Goal: Task Accomplishment & Management: Manage account settings

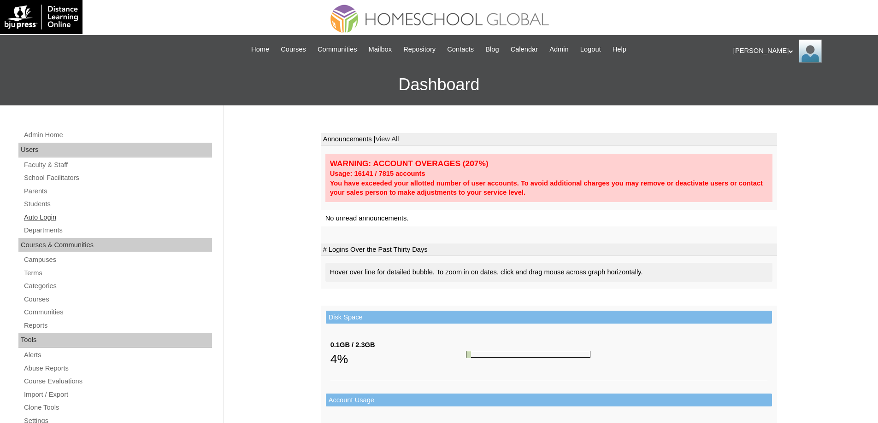
click at [65, 212] on link "Auto Login" at bounding box center [117, 218] width 189 height 12
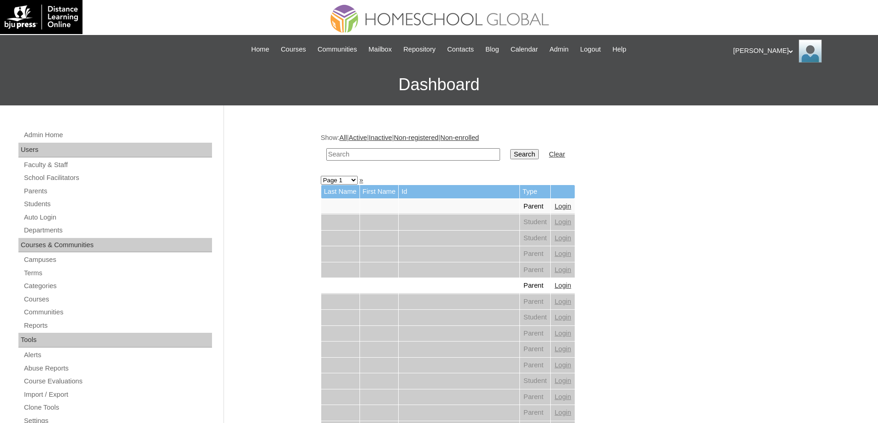
click at [423, 148] on td at bounding box center [413, 155] width 183 height 22
click at [484, 158] on input "text" at bounding box center [413, 154] width 174 height 12
paste input "Derick Luk"
type input "Derick Luk"
click at [522, 156] on input "Search" at bounding box center [524, 154] width 29 height 10
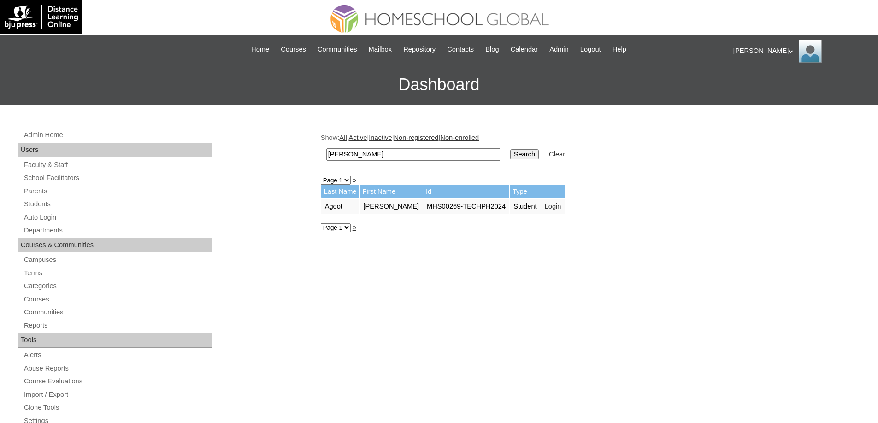
click at [545, 205] on link "Login" at bounding box center [553, 206] width 17 height 7
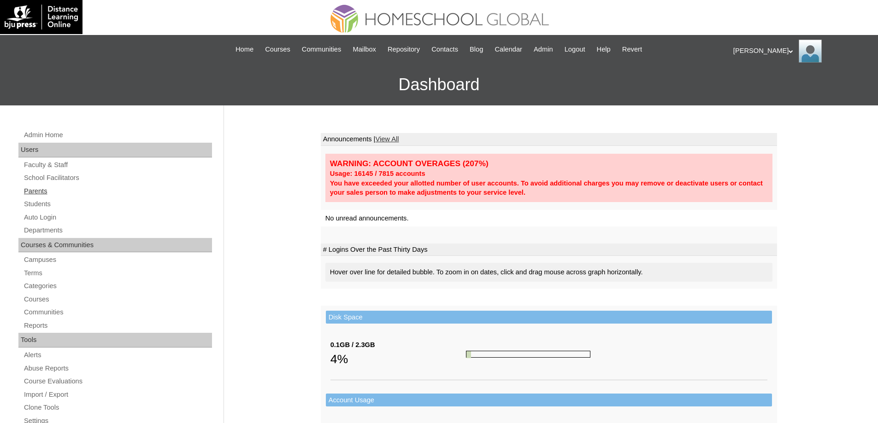
click at [65, 190] on link "Parents" at bounding box center [117, 192] width 189 height 12
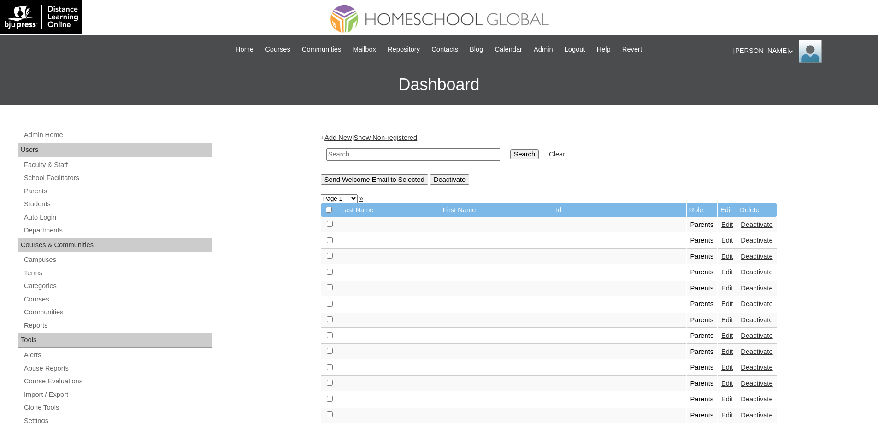
click at [439, 156] on input "text" at bounding box center [413, 154] width 174 height 12
paste input "MHP0022-TECHPH2024"
type input "MHP0022-TECHPH2024"
click at [525, 157] on input "Search" at bounding box center [524, 154] width 29 height 10
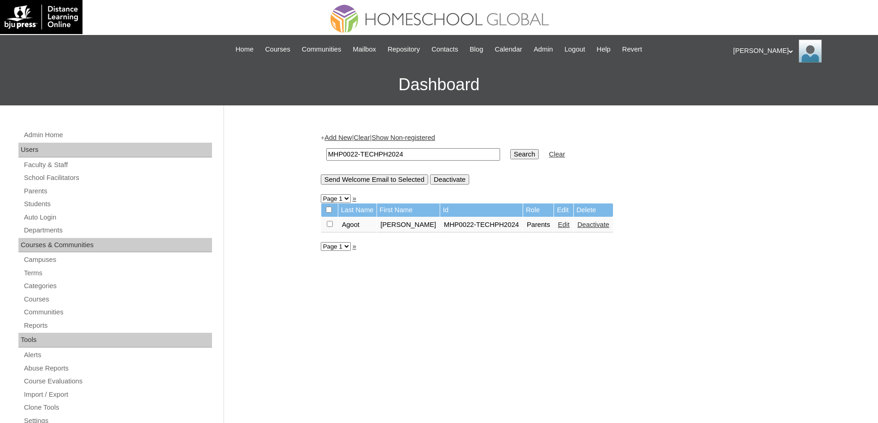
click at [554, 228] on td "Edit" at bounding box center [563, 225] width 19 height 16
click at [558, 226] on link "Edit" at bounding box center [563, 224] width 12 height 7
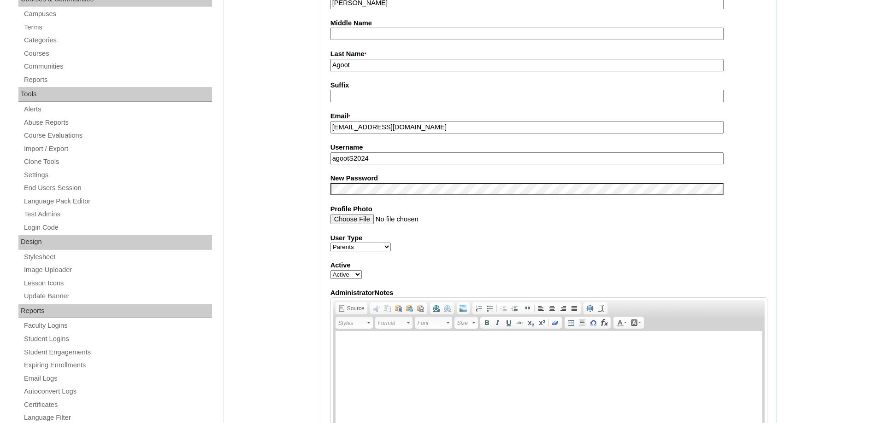
scroll to position [276, 0]
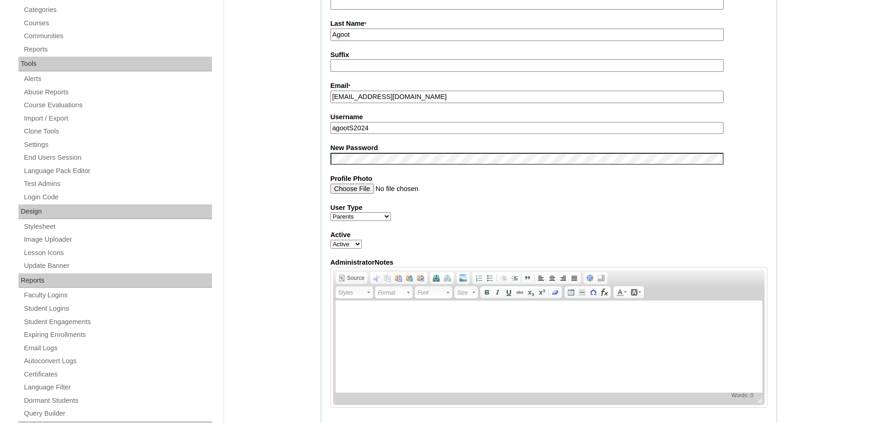
click at [282, 160] on div "Admin Home Users Faculty & Staff School Facilitators Parents Students Auto Logi…" at bounding box center [439, 375] width 878 height 1092
click at [289, 170] on div "Admin Home Users Faculty & Staff School Facilitators Parents Students Auto Logi…" at bounding box center [439, 375] width 878 height 1092
drag, startPoint x: 389, startPoint y: 129, endPoint x: 281, endPoint y: 113, distance: 108.9
click at [312, 119] on div "Admin Home Users Faculty & Staff School Facilitators Parents Students Auto Logi…" at bounding box center [439, 375] width 878 height 1092
click at [315, 159] on div "Admin Home Users Faculty & Staff School Facilitators Parents Students Auto Logi…" at bounding box center [439, 375] width 878 height 1092
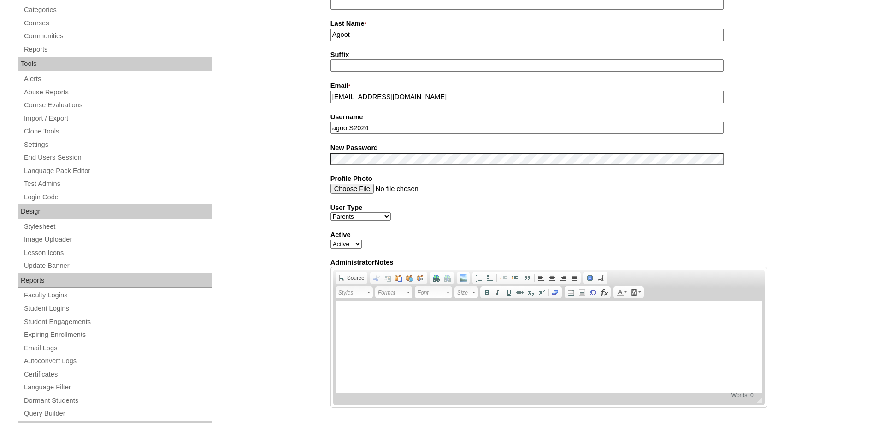
click at [298, 184] on div "Admin Home Users Faculty & Staff School Facilitators Parents Students Auto Logi…" at bounding box center [439, 375] width 878 height 1092
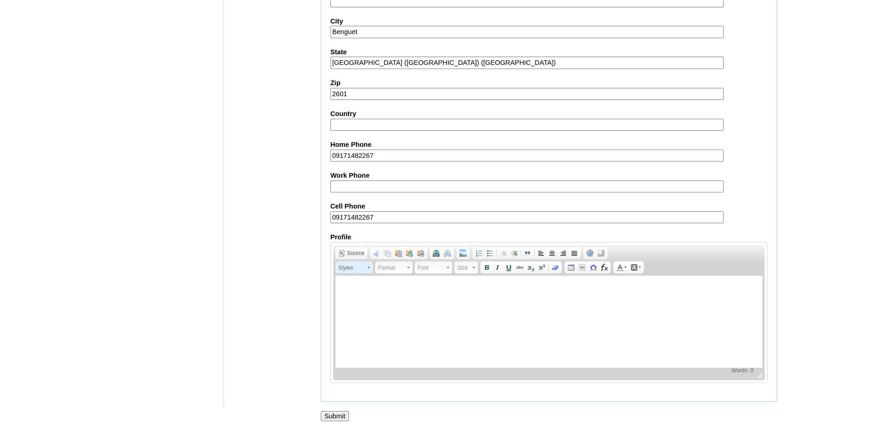
scroll to position [787, 0]
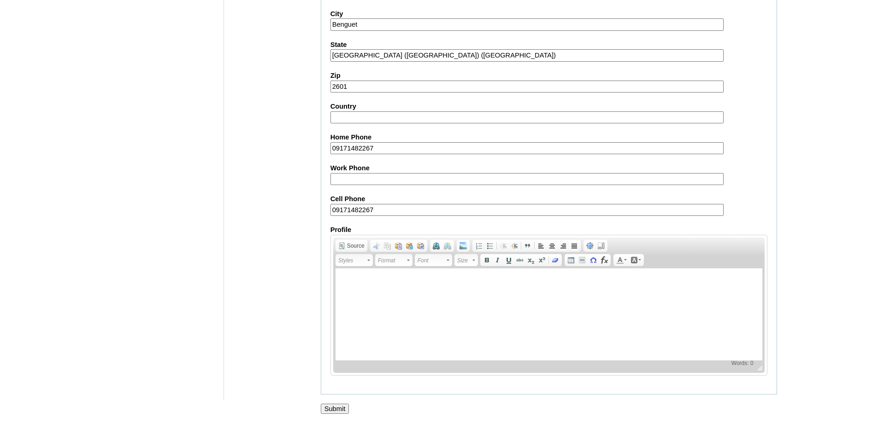
click at [345, 413] on input "Submit" at bounding box center [335, 409] width 29 height 10
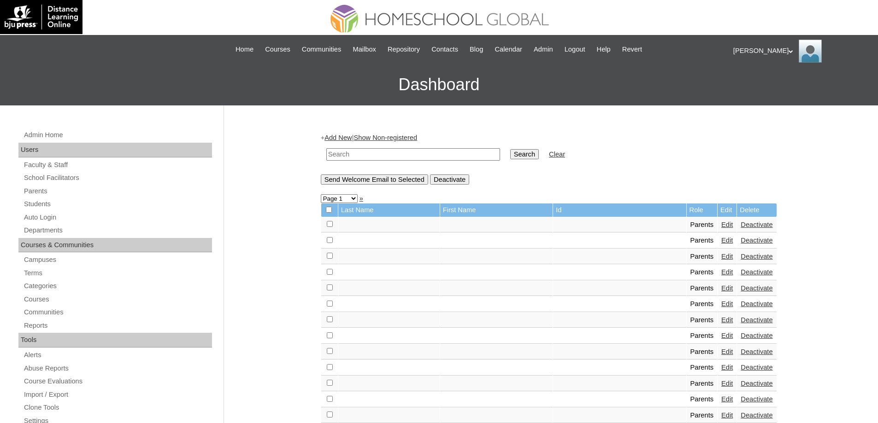
click at [60, 198] on div "Admin Home Users Faculty & Staff School Facilitators Parents Students Auto Logi…" at bounding box center [116, 427] width 205 height 596
click at [54, 203] on link "Students" at bounding box center [117, 205] width 189 height 12
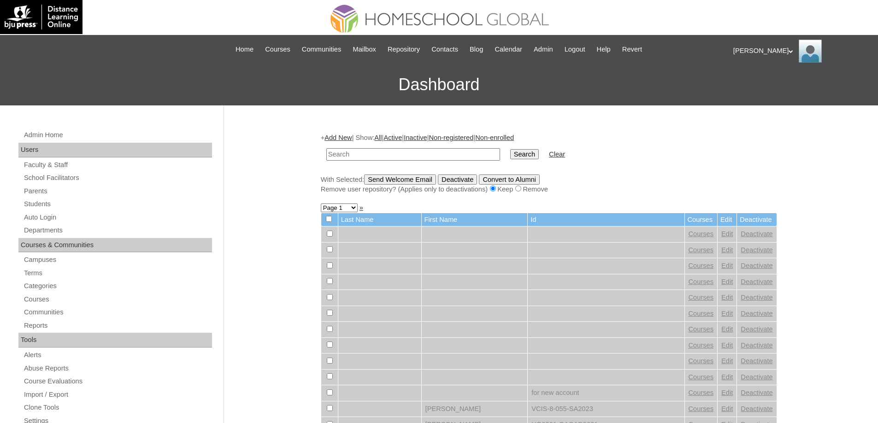
click at [443, 158] on input "text" at bounding box center [413, 154] width 174 height 12
paste input "MHS00269-TECHPH2024"
type input "MHS00269-TECHPH2024"
click at [526, 150] on input "Search" at bounding box center [524, 154] width 29 height 10
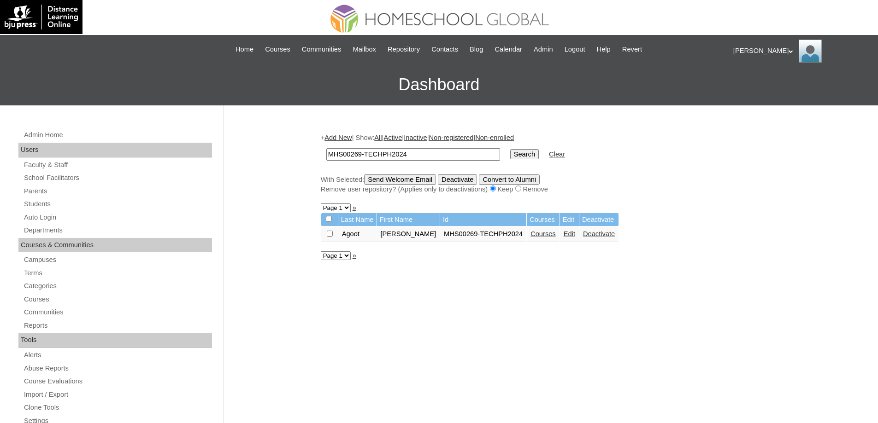
click at [567, 237] on link "Edit" at bounding box center [569, 233] width 12 height 7
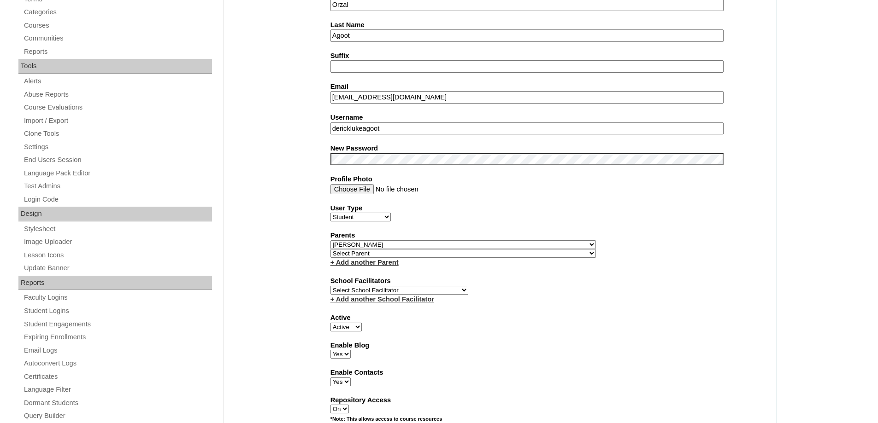
scroll to position [276, 0]
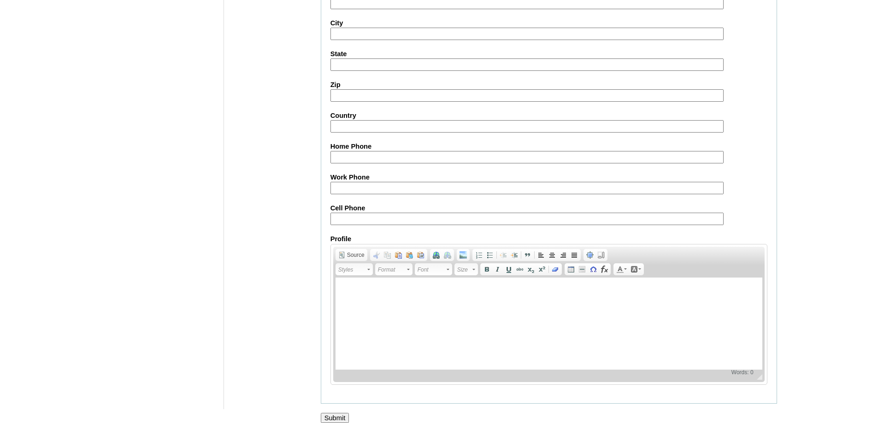
scroll to position [980, 0]
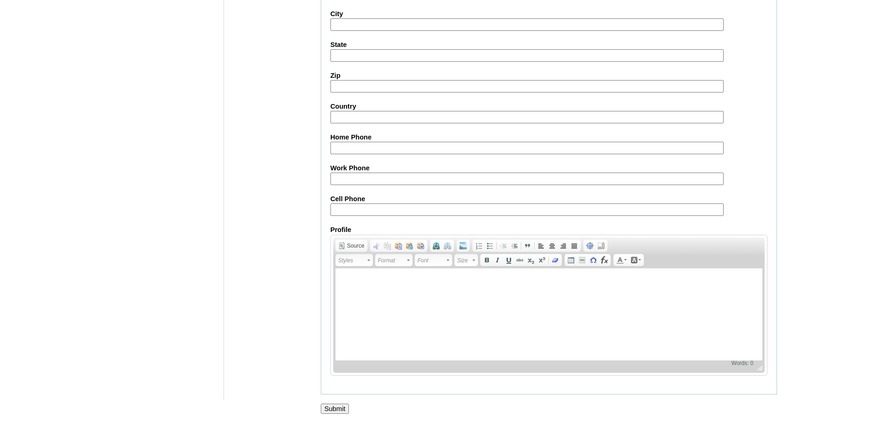
click at [337, 404] on input "Submit" at bounding box center [335, 409] width 29 height 10
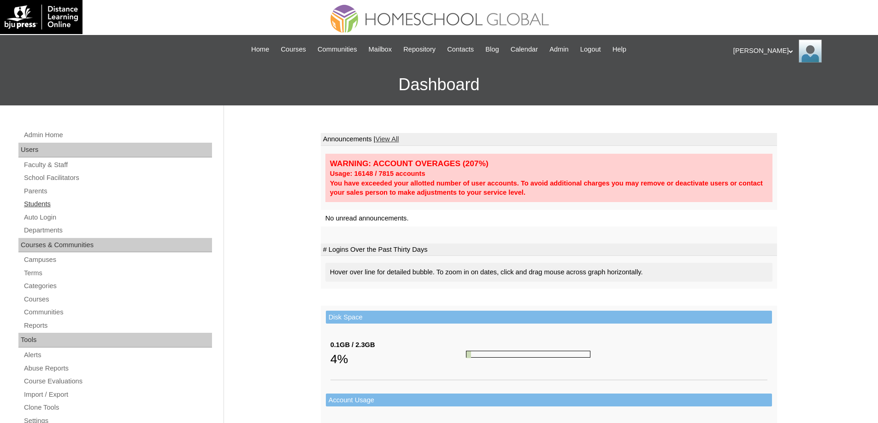
click at [88, 204] on link "Students" at bounding box center [117, 205] width 189 height 12
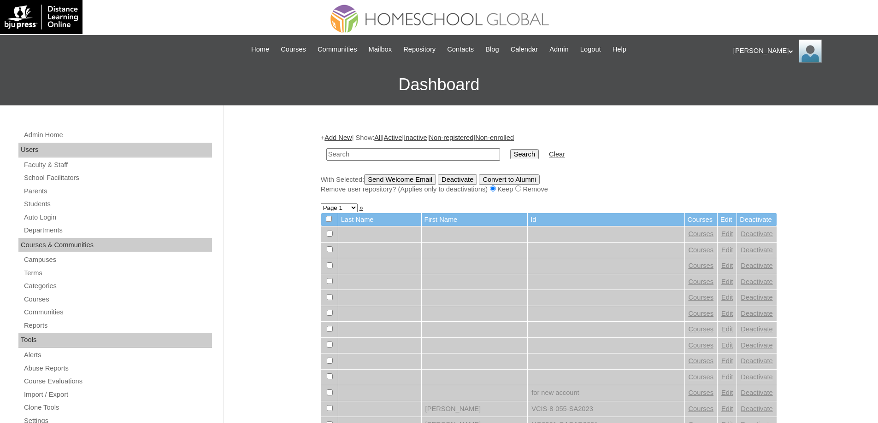
drag, startPoint x: 408, startPoint y: 155, endPoint x: 413, endPoint y: 156, distance: 5.2
click at [408, 155] on input "text" at bounding box center [413, 154] width 174 height 12
type input "MHS00269-TECHPH2024"
click at [524, 162] on td "Search" at bounding box center [524, 155] width 38 height 22
click at [529, 158] on input "Search" at bounding box center [524, 154] width 29 height 10
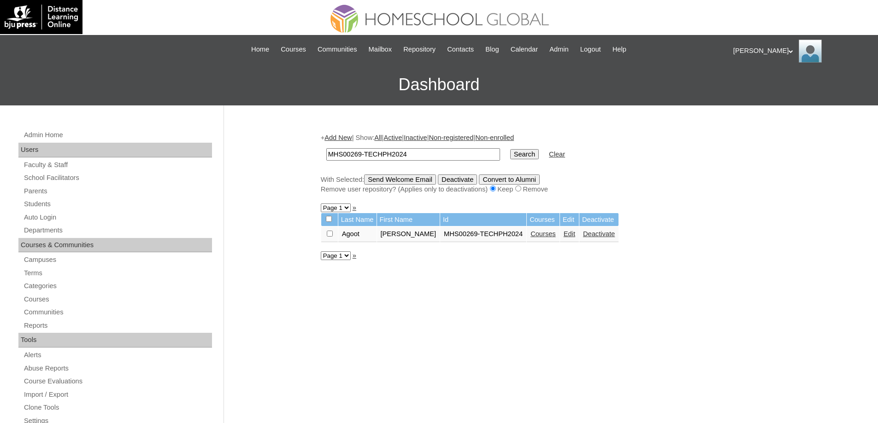
click at [568, 238] on link "Edit" at bounding box center [569, 233] width 12 height 7
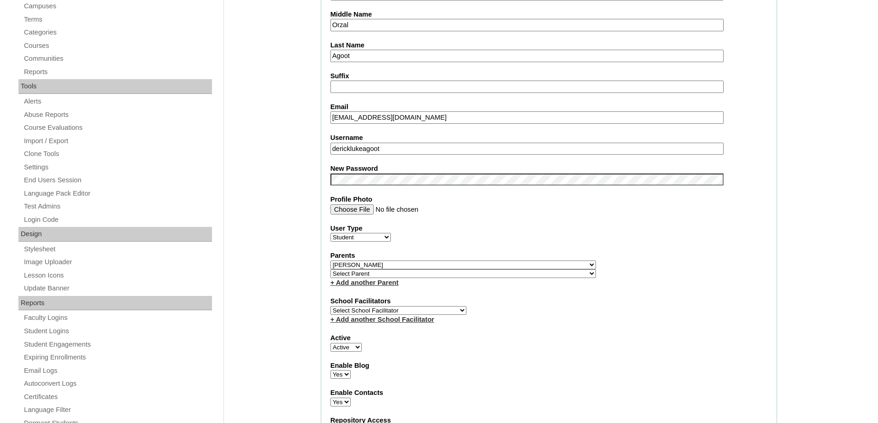
scroll to position [323, 0]
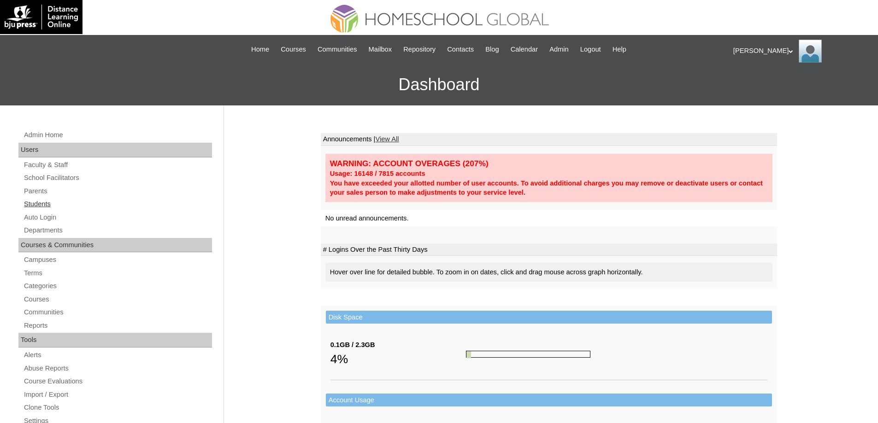
click at [67, 208] on link "Students" at bounding box center [117, 205] width 189 height 12
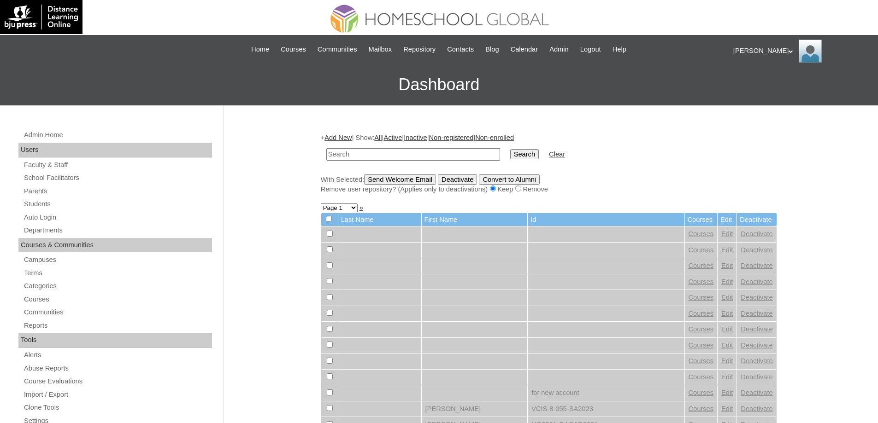
drag, startPoint x: 449, startPoint y: 152, endPoint x: 503, endPoint y: 160, distance: 55.0
click at [450, 152] on input "text" at bounding box center [413, 154] width 174 height 12
type input "MHS0119-TECHPH2024"
click at [543, 161] on td "Search" at bounding box center [524, 155] width 38 height 22
click at [534, 155] on input "Search" at bounding box center [524, 154] width 29 height 10
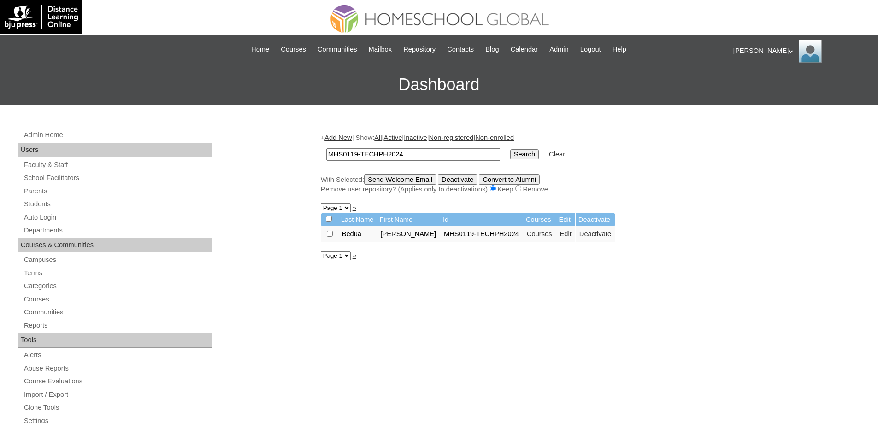
click at [551, 233] on link "Courses" at bounding box center [539, 233] width 25 height 7
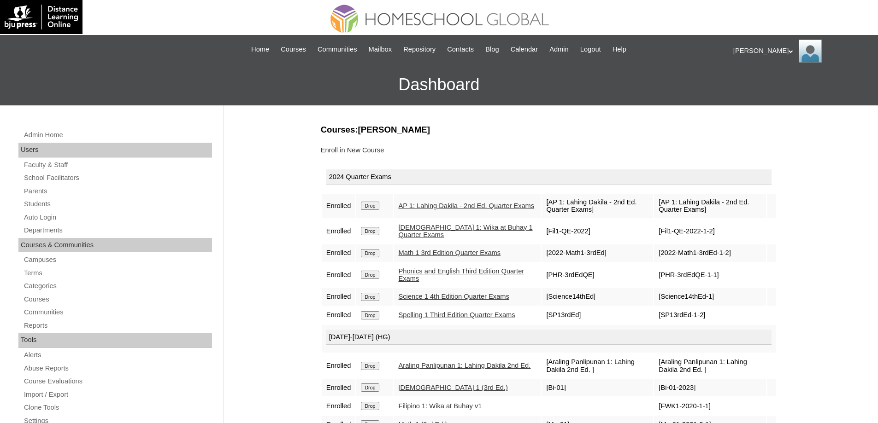
click at [379, 206] on input "Drop" at bounding box center [370, 206] width 18 height 8
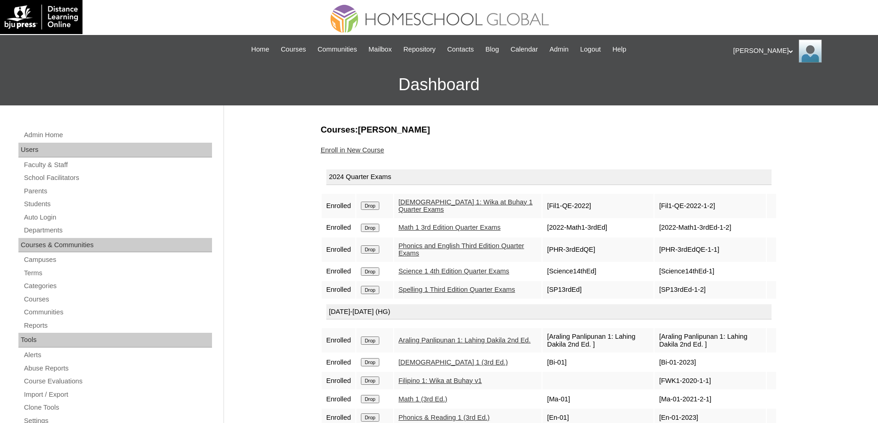
drag, startPoint x: 0, startPoint y: 0, endPoint x: 486, endPoint y: 35, distance: 487.3
click at [379, 207] on input "Drop" at bounding box center [370, 206] width 18 height 8
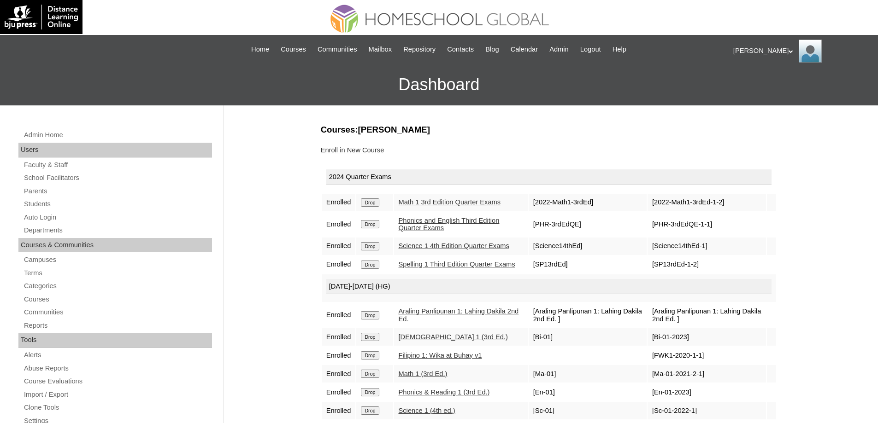
click at [373, 206] on input "Drop" at bounding box center [370, 203] width 18 height 8
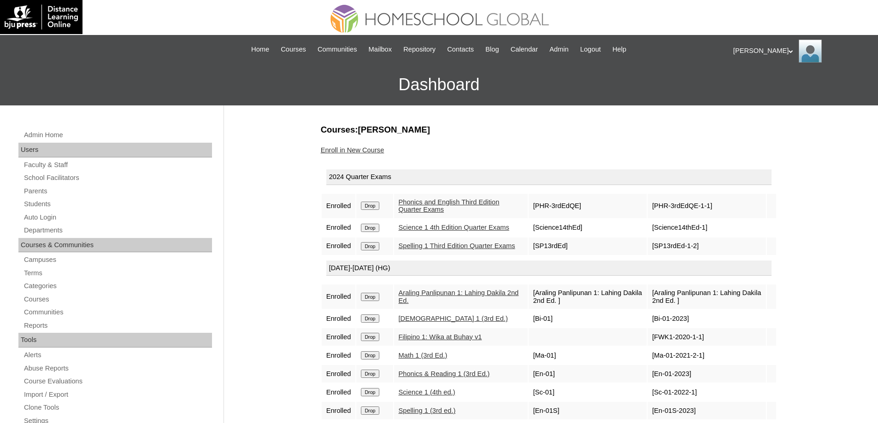
click at [379, 203] on input "Drop" at bounding box center [370, 206] width 18 height 8
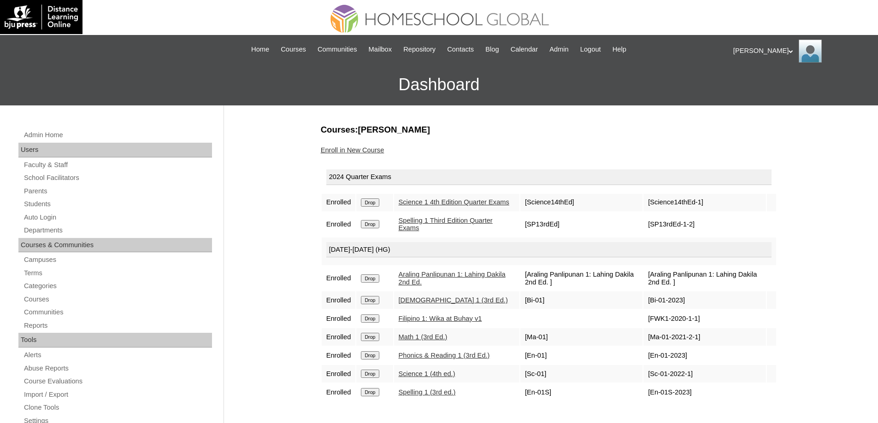
click at [374, 205] on input "Drop" at bounding box center [370, 203] width 18 height 8
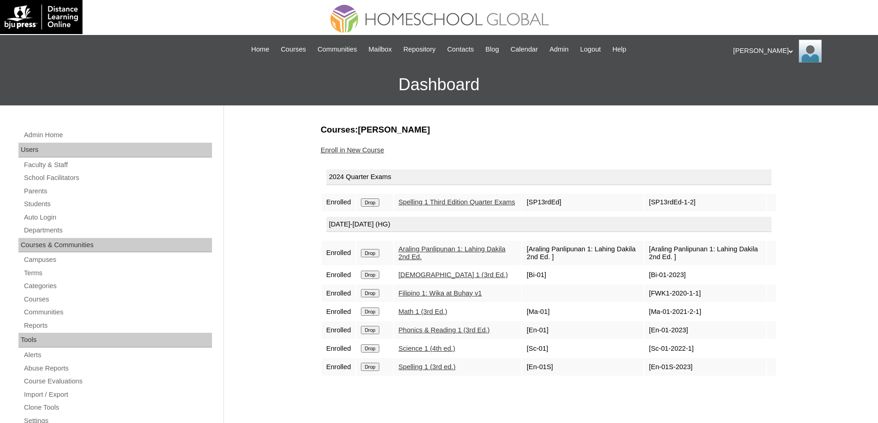
click at [373, 207] on input "Drop" at bounding box center [370, 203] width 18 height 8
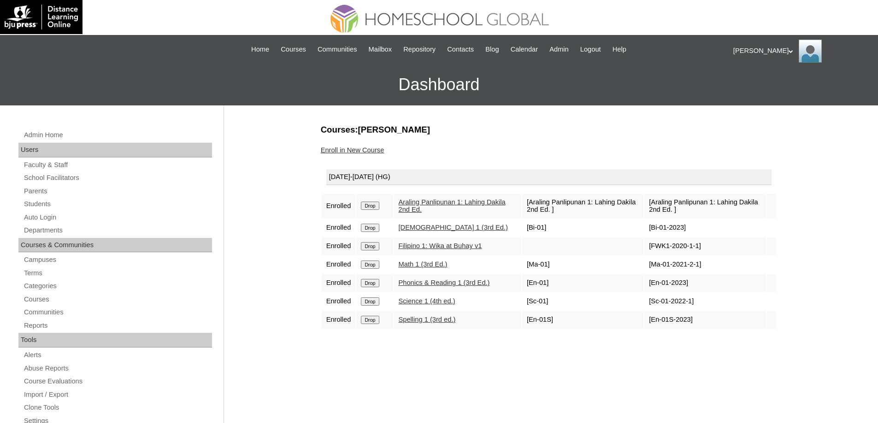
click at [374, 209] on input "Drop" at bounding box center [370, 206] width 18 height 8
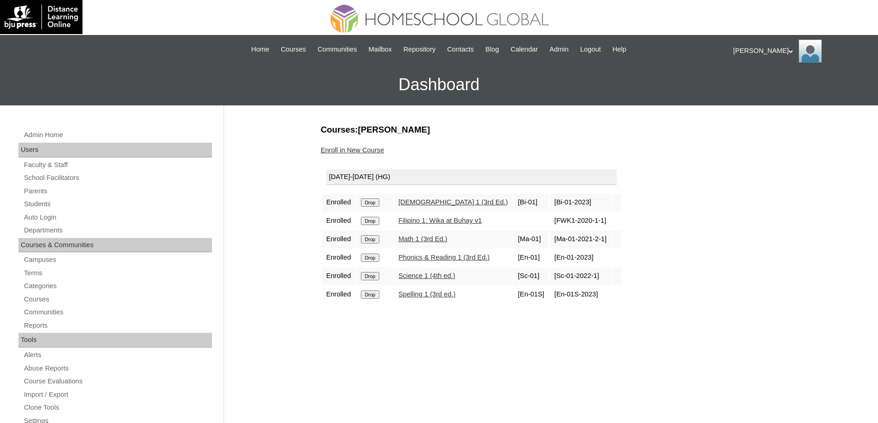
click at [369, 200] on input "Drop" at bounding box center [370, 203] width 18 height 8
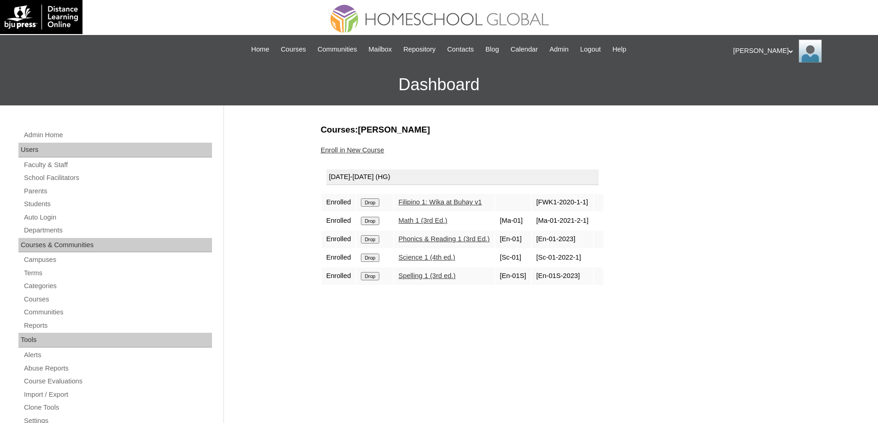
click at [372, 203] on input "Drop" at bounding box center [370, 203] width 18 height 8
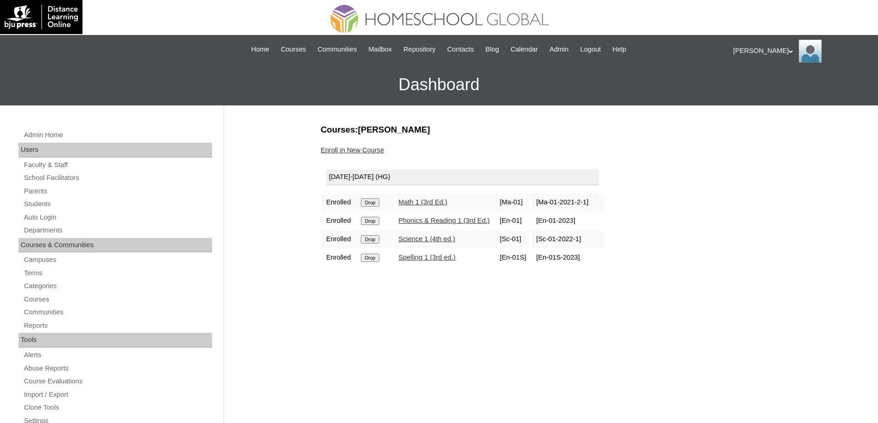
click at [380, 197] on td "Drop" at bounding box center [374, 203] width 36 height 18
click at [378, 201] on input "Drop" at bounding box center [370, 203] width 18 height 8
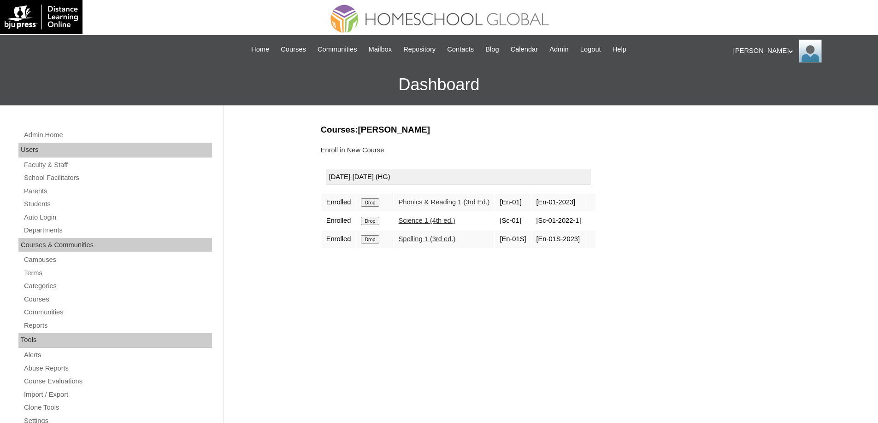
click at [377, 203] on input "Drop" at bounding box center [370, 203] width 18 height 8
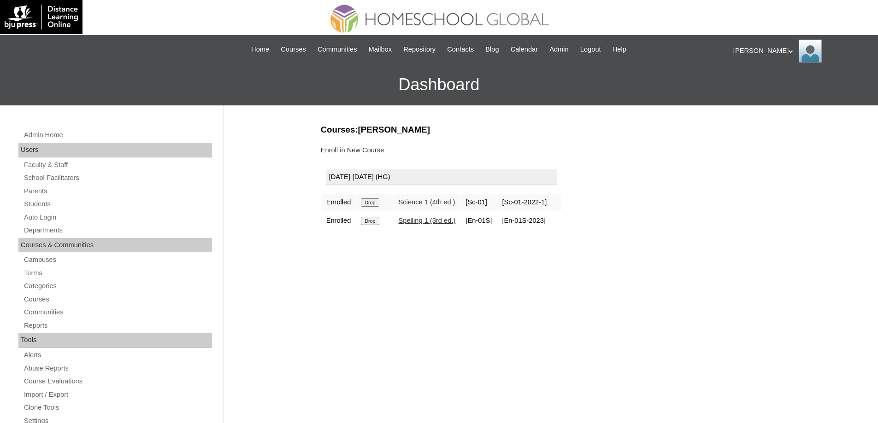
click at [373, 199] on input "Drop" at bounding box center [370, 203] width 18 height 8
click at [375, 199] on input "Drop" at bounding box center [370, 203] width 18 height 8
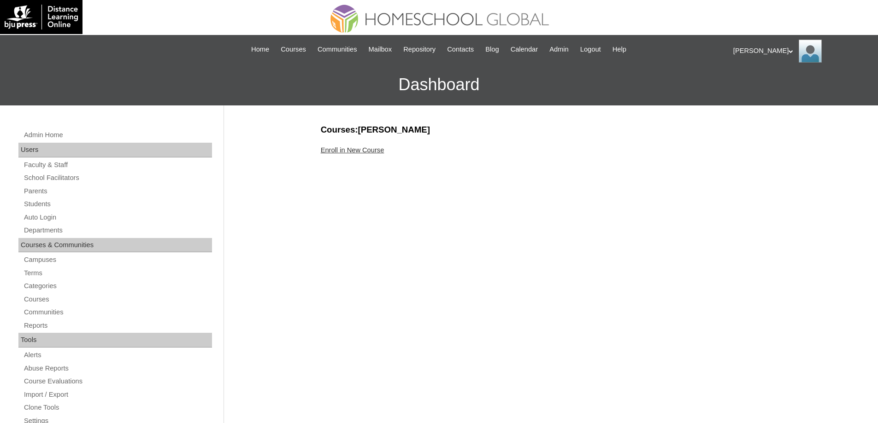
click at [371, 151] on link "Enroll in New Course" at bounding box center [353, 150] width 64 height 7
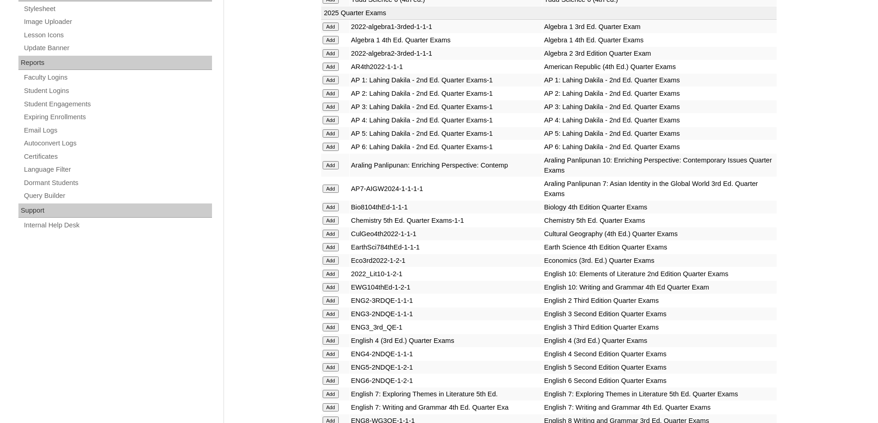
scroll to position [507, 0]
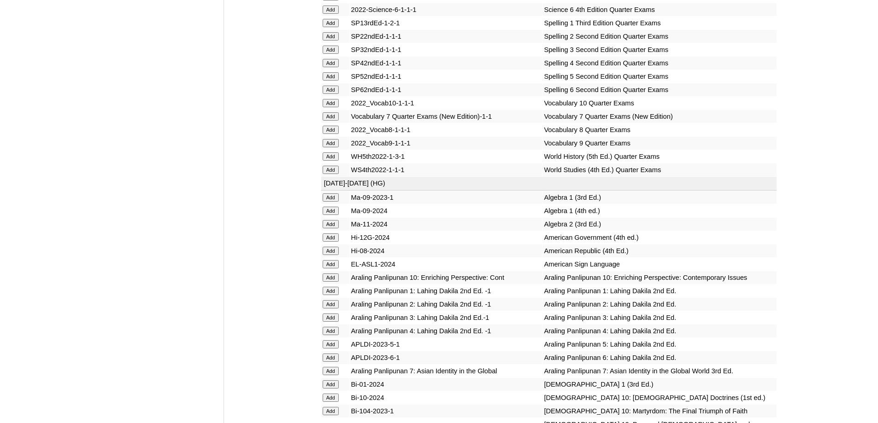
scroll to position [1881, 0]
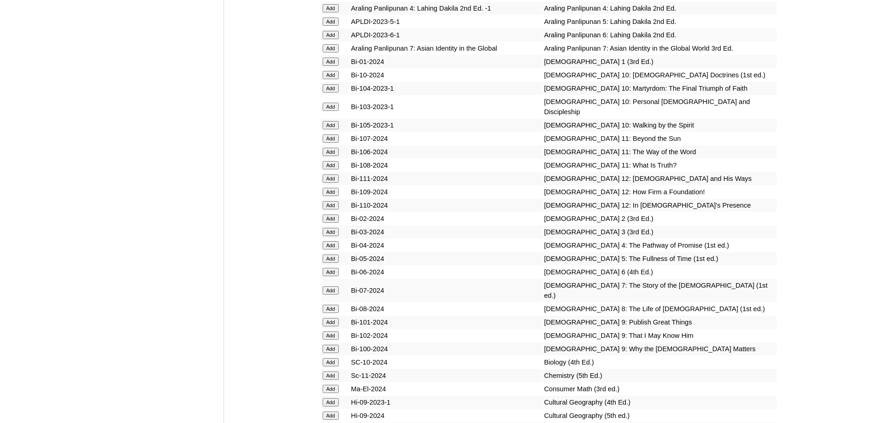
scroll to position [1981, 0]
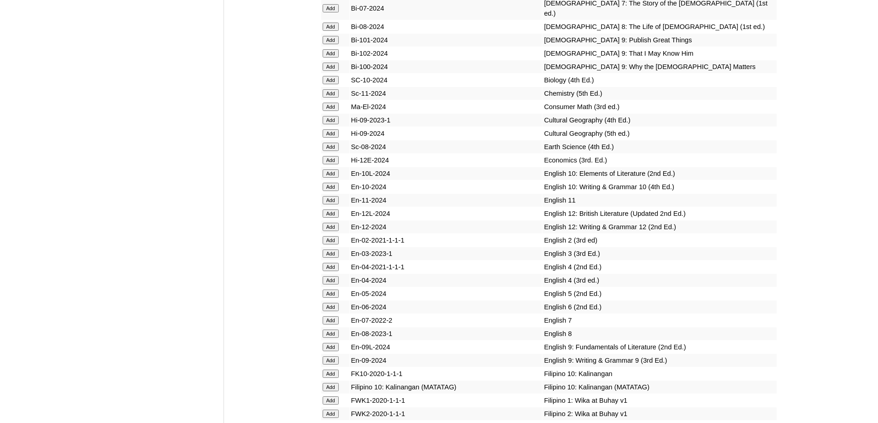
scroll to position [2260, 0]
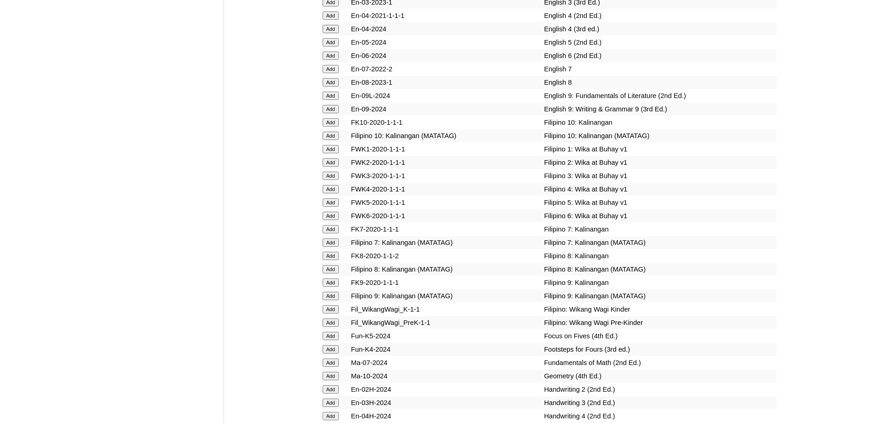
scroll to position [2528, 0]
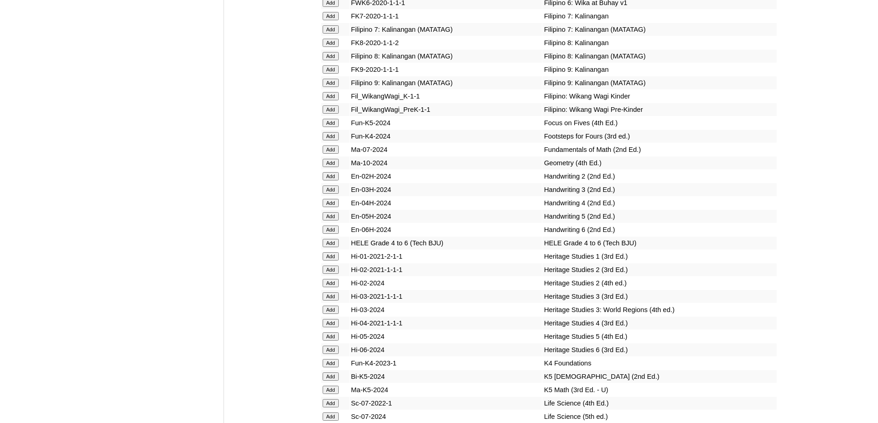
scroll to position [2753, 0]
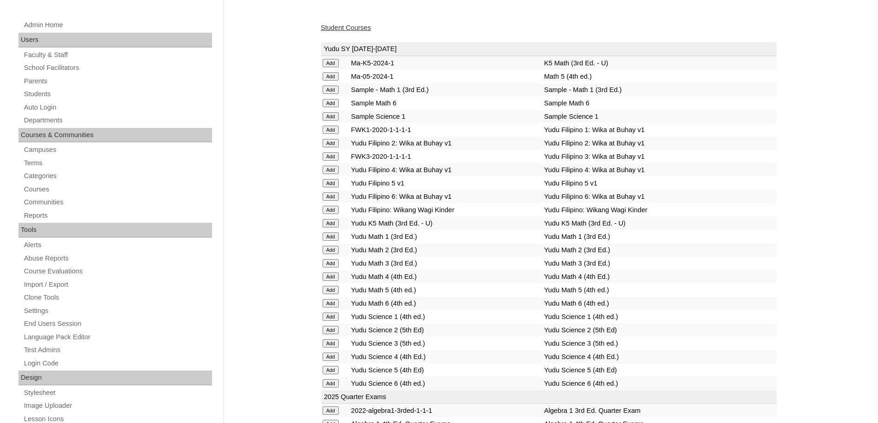
scroll to position [92, 0]
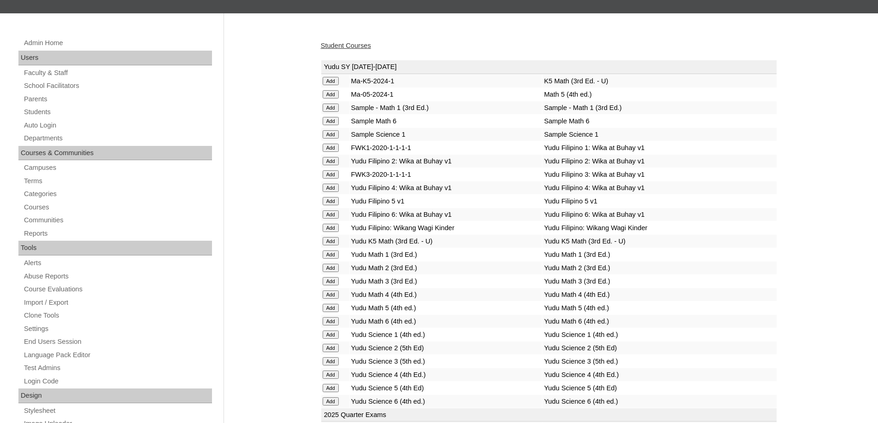
click at [351, 41] on div "Student Courses" at bounding box center [549, 46] width 456 height 10
click at [361, 48] on link "Student Courses" at bounding box center [346, 45] width 50 height 7
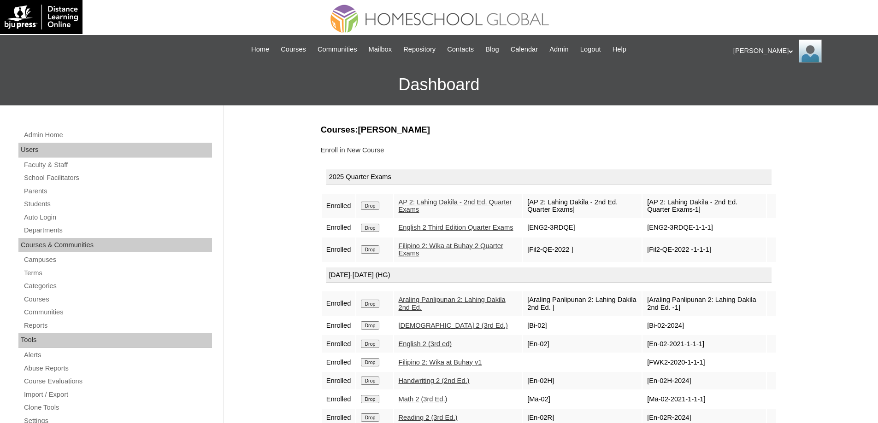
click at [384, 147] on link "Enroll in New Course" at bounding box center [353, 150] width 64 height 7
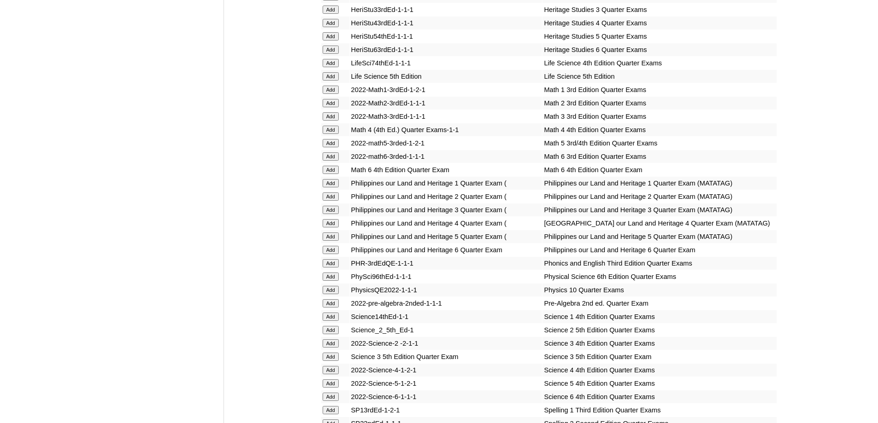
scroll to position [1290, 0]
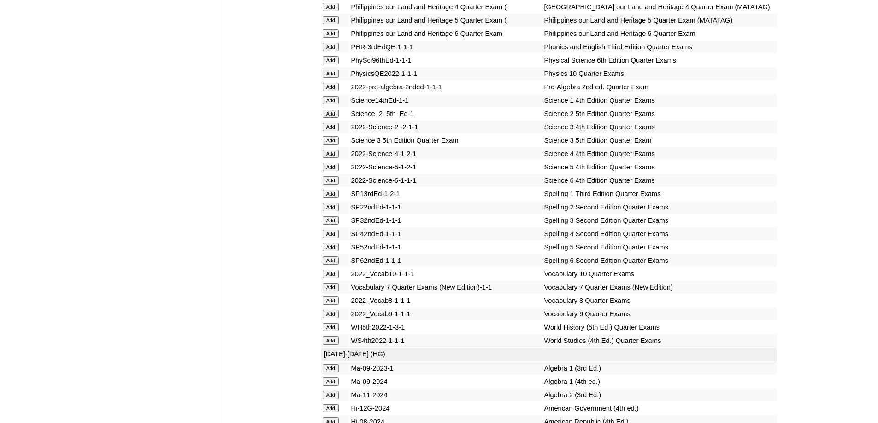
scroll to position [1496, 0]
